Goal: Task Accomplishment & Management: Manage account settings

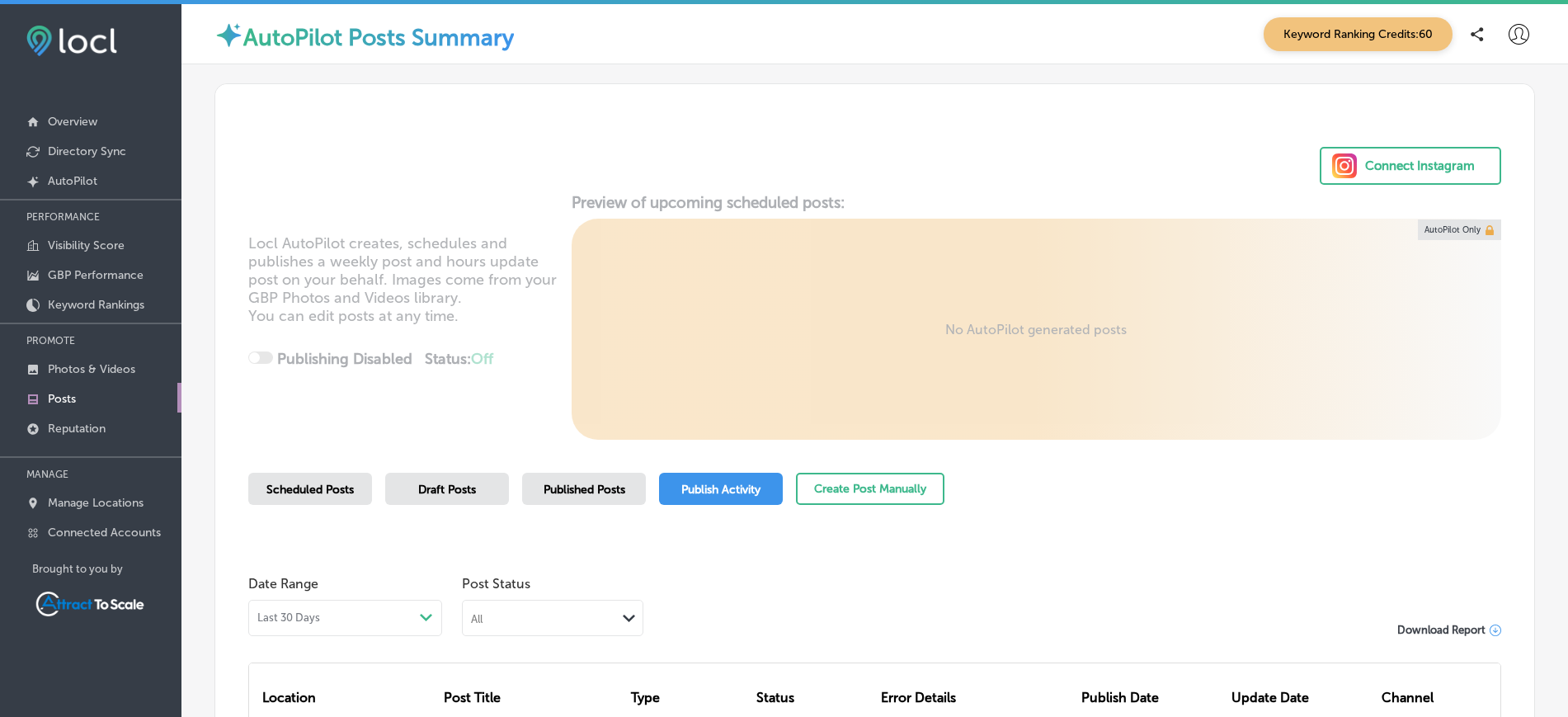
scroll to position [572, 0]
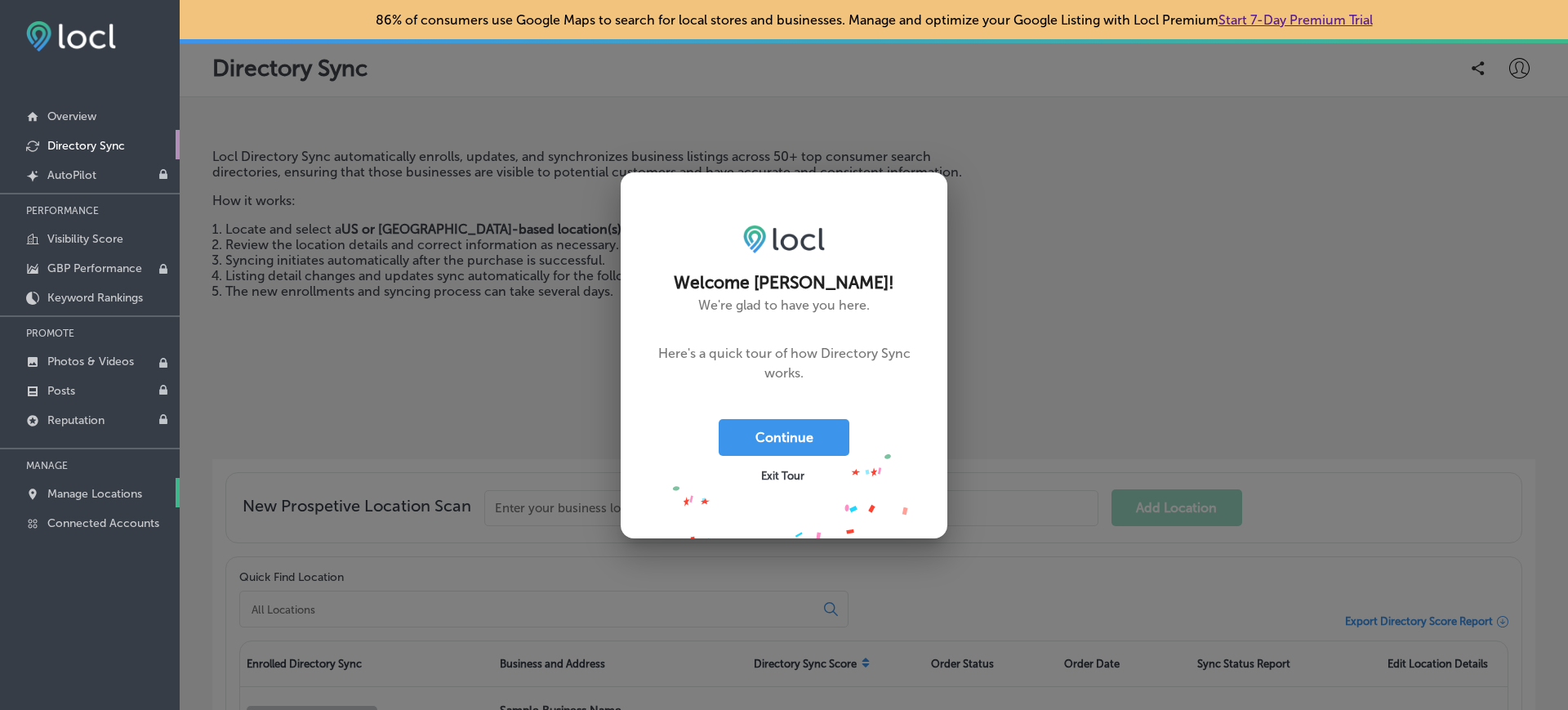
click at [73, 497] on p "Manage Locations" at bounding box center [95, 494] width 95 height 14
